Goal: Information Seeking & Learning: Learn about a topic

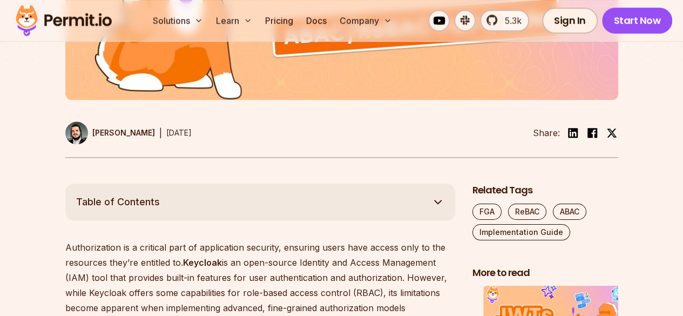
scroll to position [455, 0]
click at [242, 315] on link "Attribute-Based Access Control (ABAC)" at bounding box center [161, 322] width 164 height 11
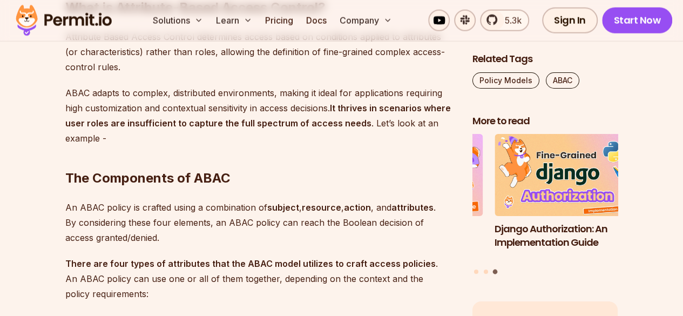
scroll to position [1266, 0]
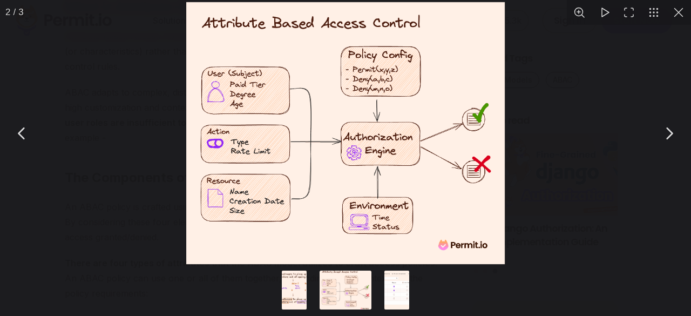
click at [638, 148] on div "You can close this modal content with the ESC key" at bounding box center [345, 133] width 691 height 266
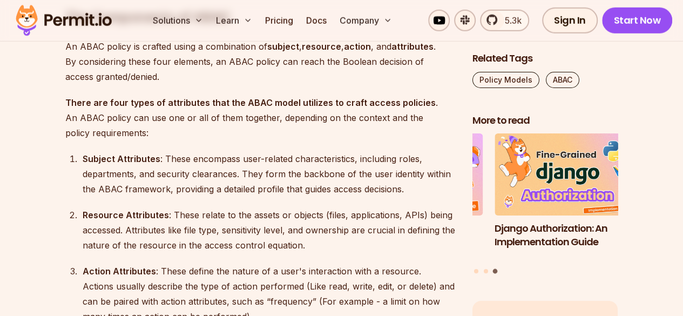
scroll to position [1428, 0]
